Goal: Task Accomplishment & Management: Use online tool/utility

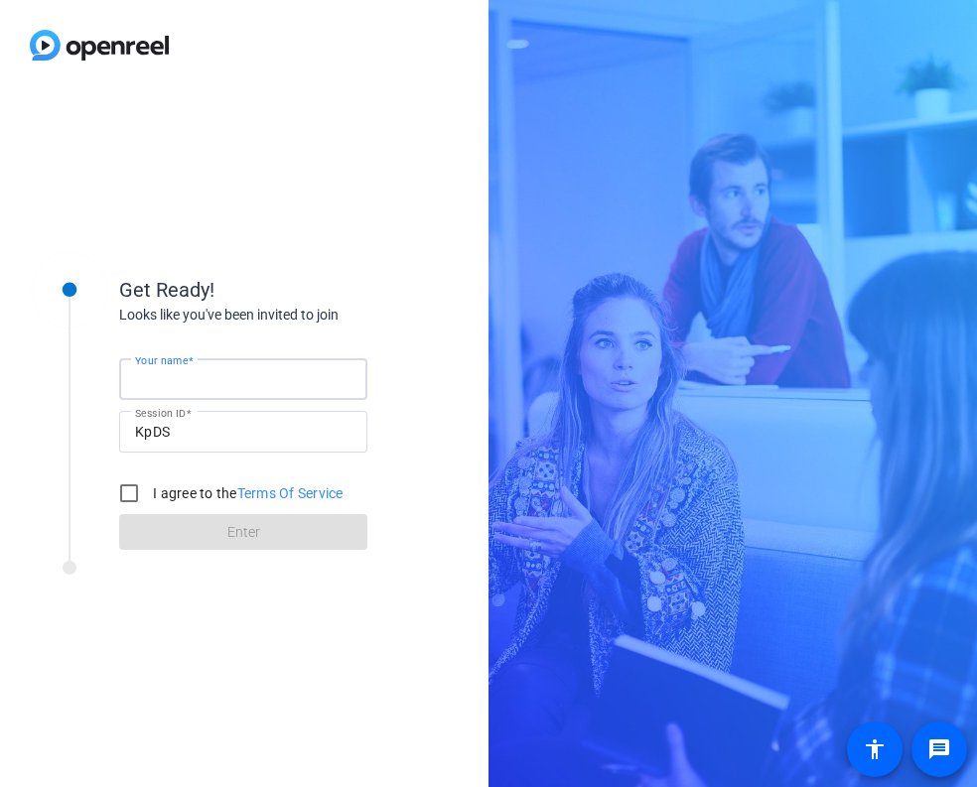
click at [217, 376] on input "Your name" at bounding box center [243, 379] width 216 height 24
type input "[PERSON_NAME]"
click at [136, 490] on input "I agree to the Terms Of Service" at bounding box center [129, 493] width 40 height 40
checkbox input "true"
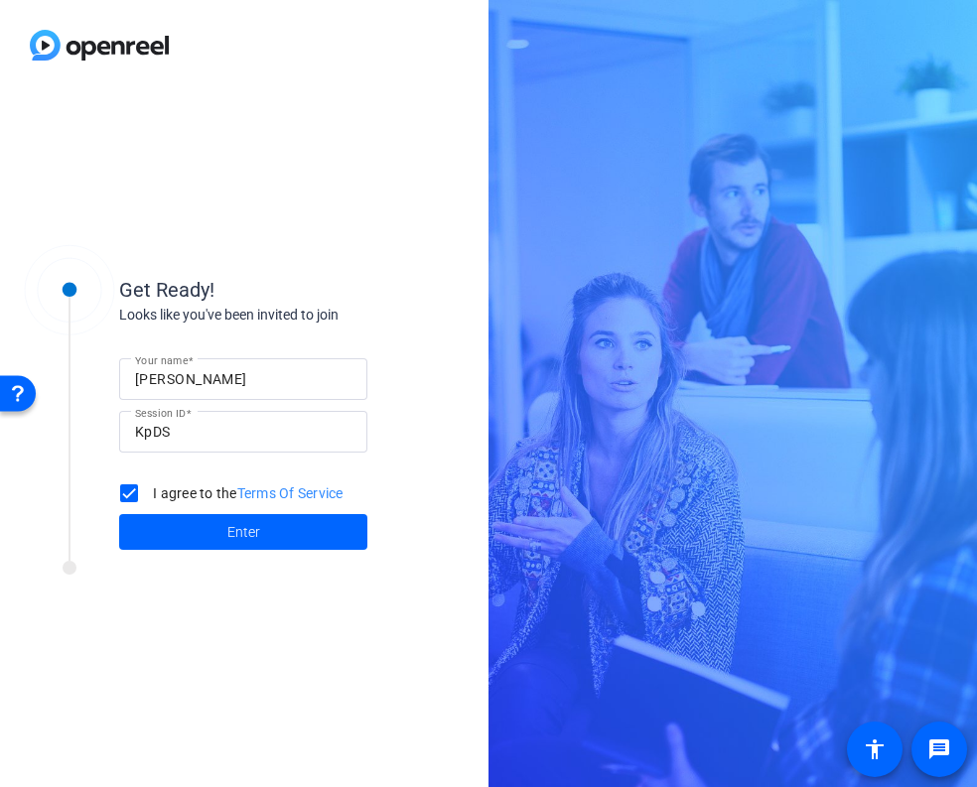
click at [211, 533] on span at bounding box center [243, 532] width 248 height 48
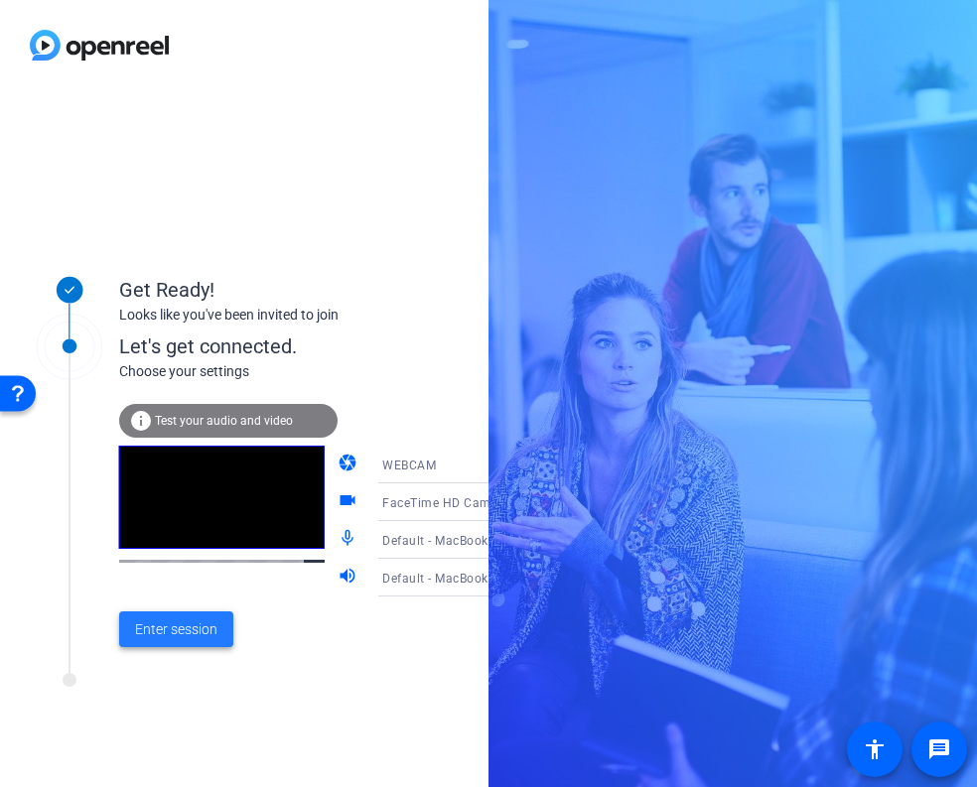
click at [210, 635] on span "Enter session" at bounding box center [176, 629] width 82 height 21
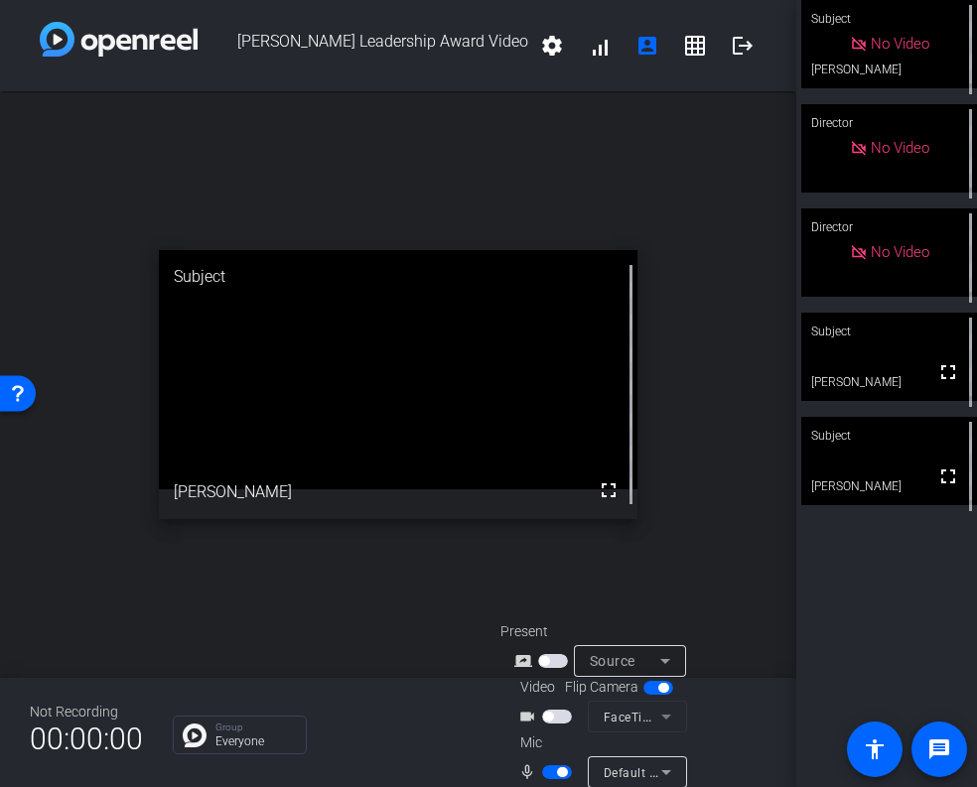
click at [560, 716] on span "button" at bounding box center [557, 717] width 30 height 14
click at [919, 497] on video at bounding box center [889, 461] width 176 height 88
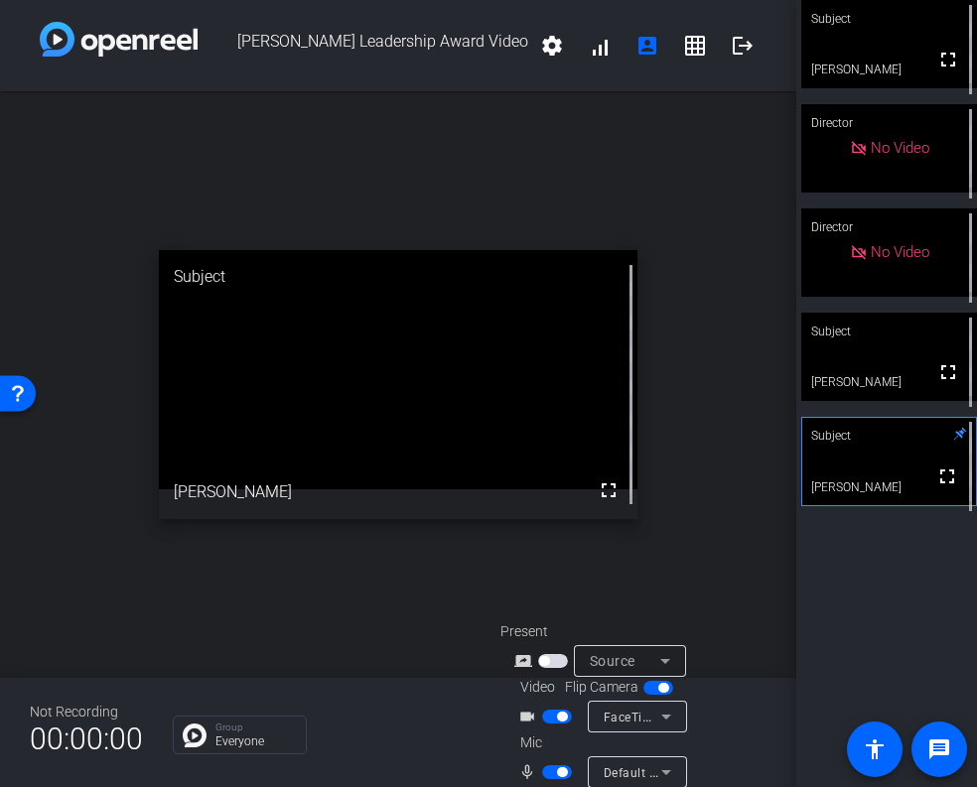
click at [550, 722] on span "button" at bounding box center [557, 717] width 30 height 14
click at [549, 771] on span "button" at bounding box center [557, 772] width 30 height 14
click at [448, 757] on div "Not Recording 00:00:00 Group Everyone Present screen_share_outline Source Video…" at bounding box center [398, 732] width 796 height 109
drag, startPoint x: 559, startPoint y: 778, endPoint x: 643, endPoint y: 757, distance: 86.9
click at [559, 778] on span "button" at bounding box center [557, 772] width 30 height 14
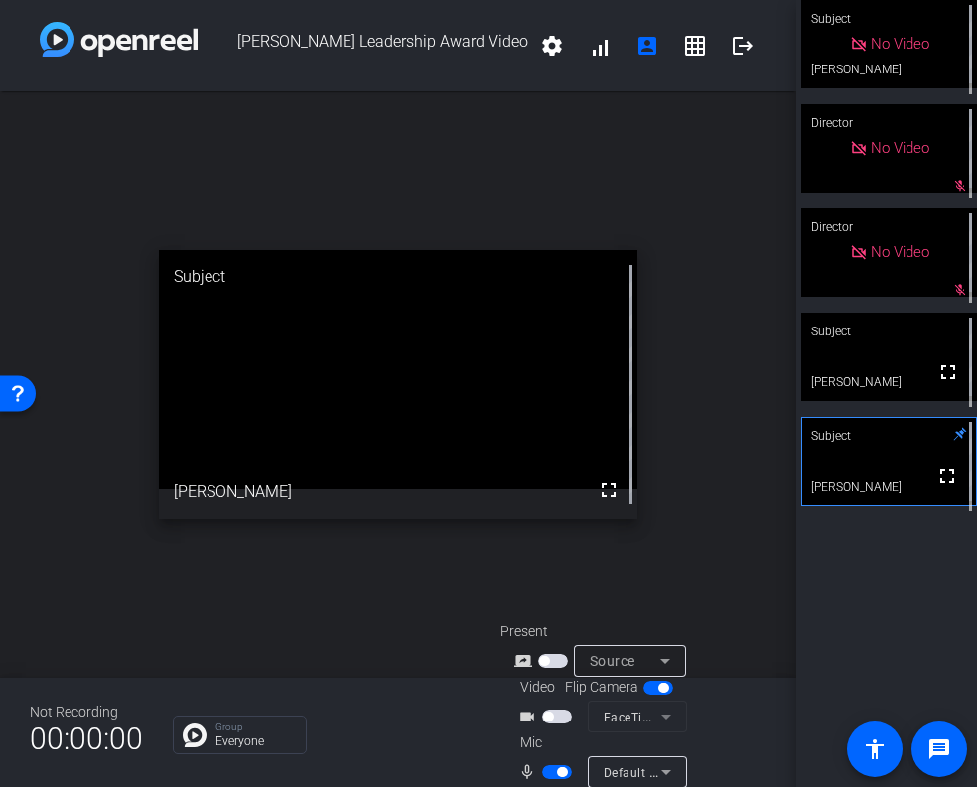
click at [547, 771] on span "button" at bounding box center [557, 772] width 30 height 14
click at [826, 674] on div "Subject No Video [PERSON_NAME] mic_off_outline Director No Video mic_off_outlin…" at bounding box center [886, 393] width 181 height 787
click at [557, 770] on span "button" at bounding box center [557, 772] width 30 height 14
drag, startPoint x: 550, startPoint y: 772, endPoint x: 563, endPoint y: 772, distance: 12.9
click at [550, 772] on span "button" at bounding box center [557, 772] width 30 height 14
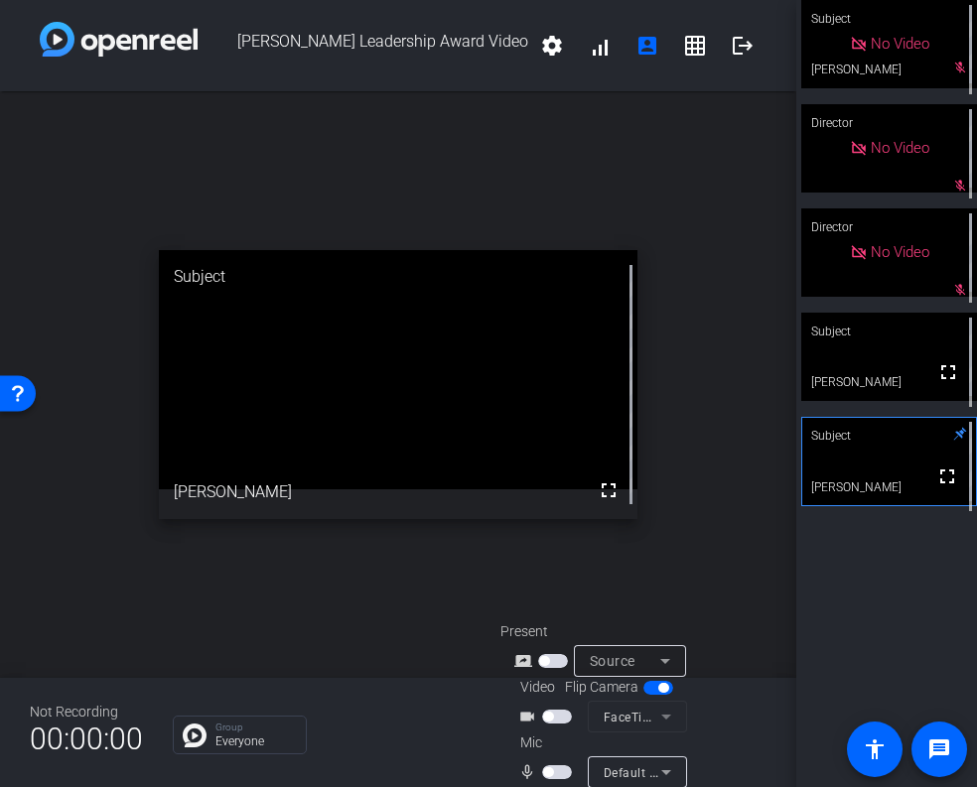
click at [563, 771] on span "button" at bounding box center [557, 772] width 30 height 14
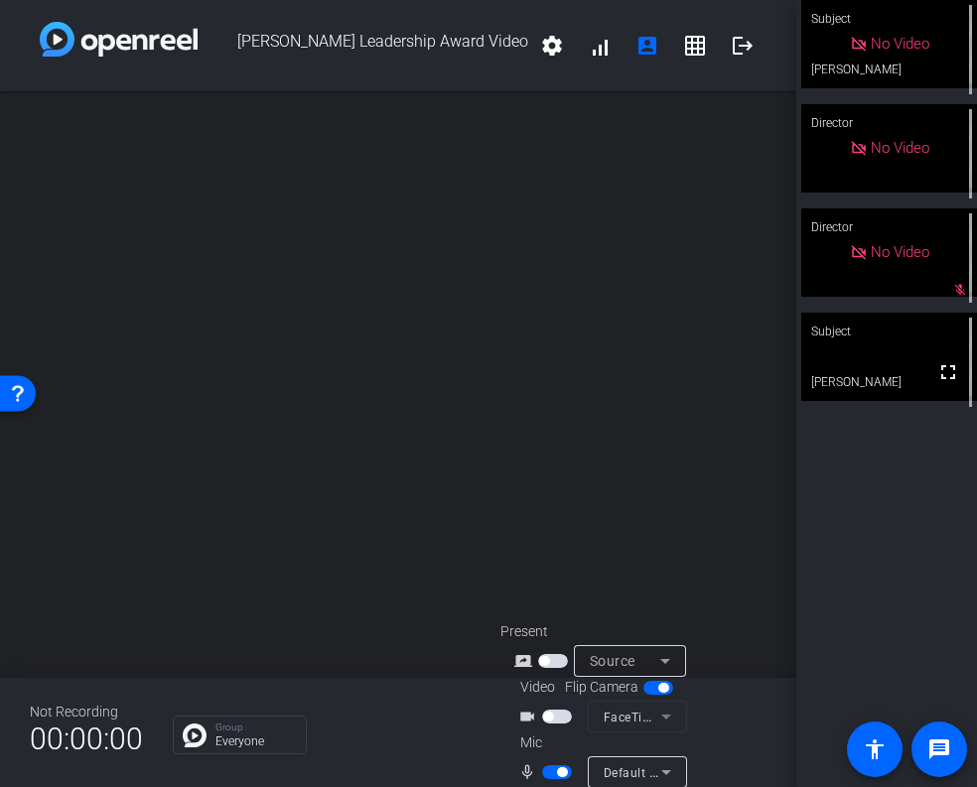
click at [561, 721] on span "button" at bounding box center [557, 717] width 30 height 14
